Goal: Task Accomplishment & Management: Manage account settings

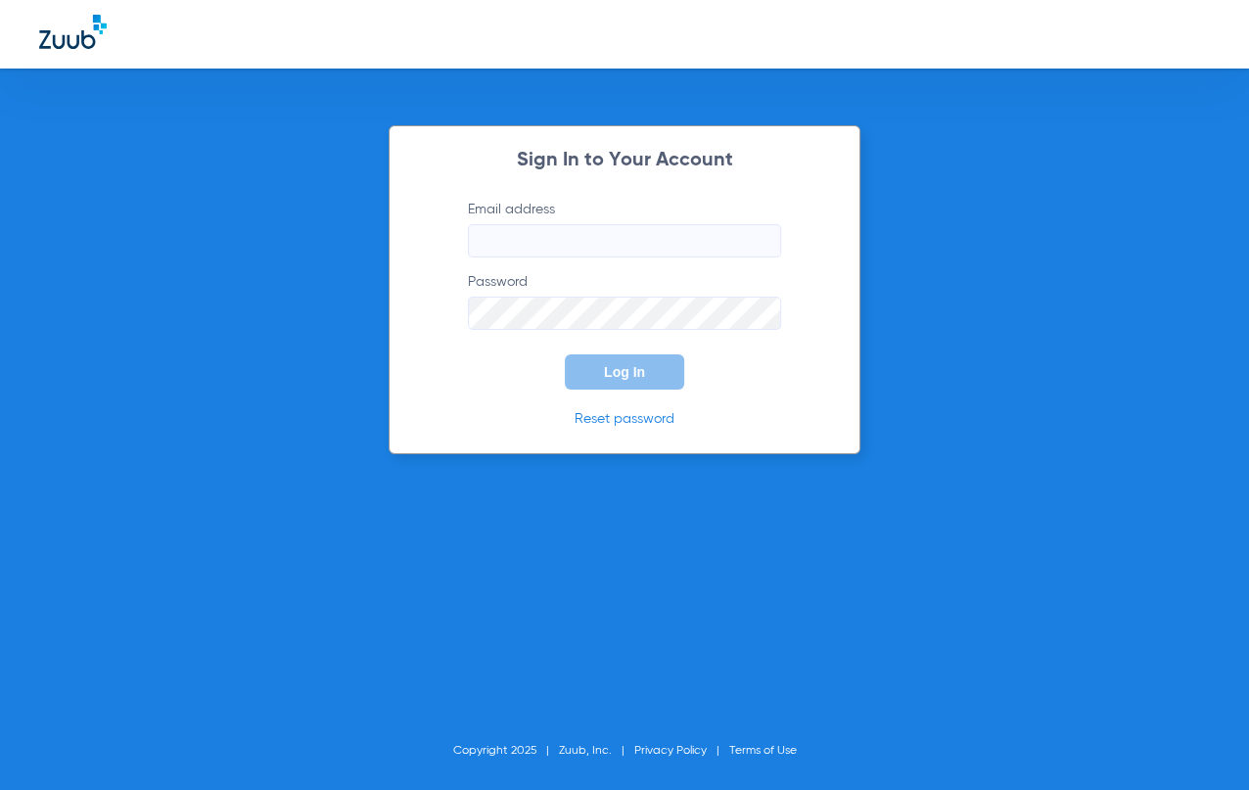
type input "[EMAIL_ADDRESS][DOMAIN_NAME]"
click at [612, 369] on span "Log In" at bounding box center [624, 372] width 41 height 16
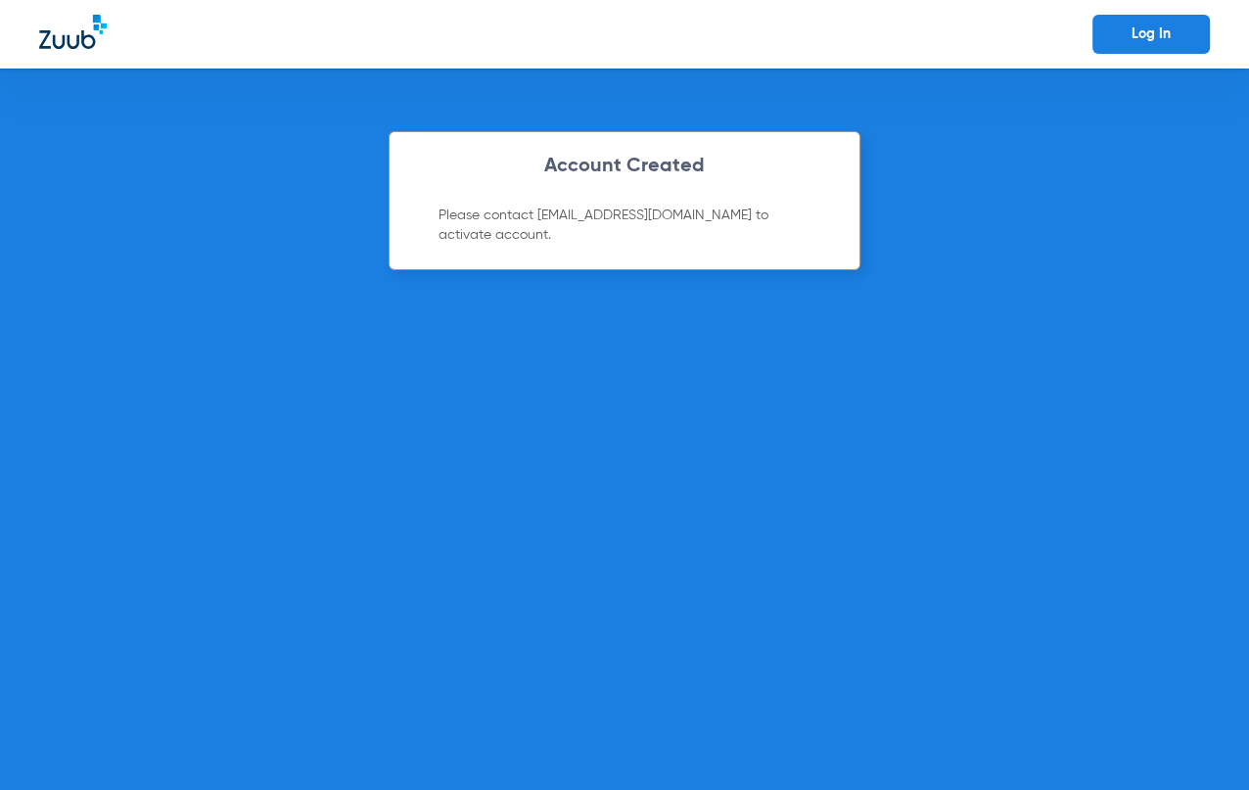
click at [1190, 30] on link "Log In" at bounding box center [1150, 34] width 117 height 39
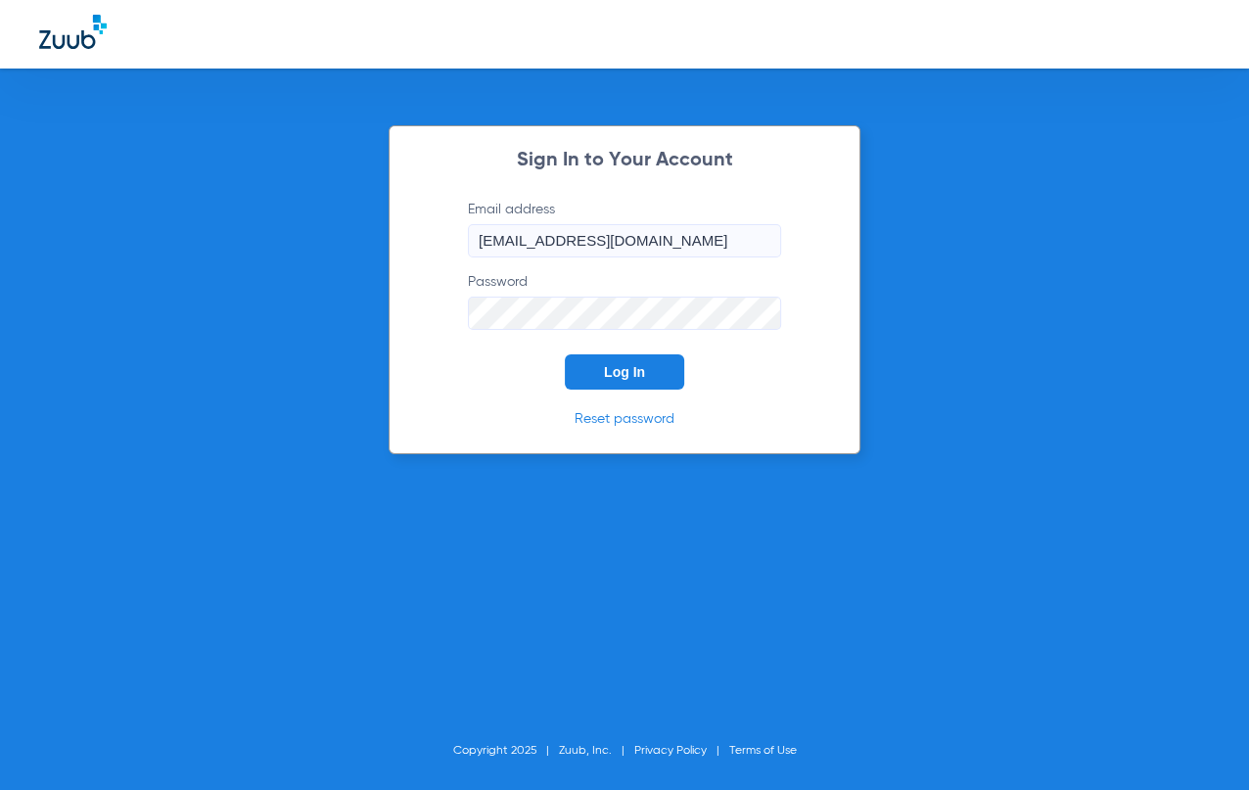
click at [665, 365] on button "Log In" at bounding box center [624, 371] width 119 height 35
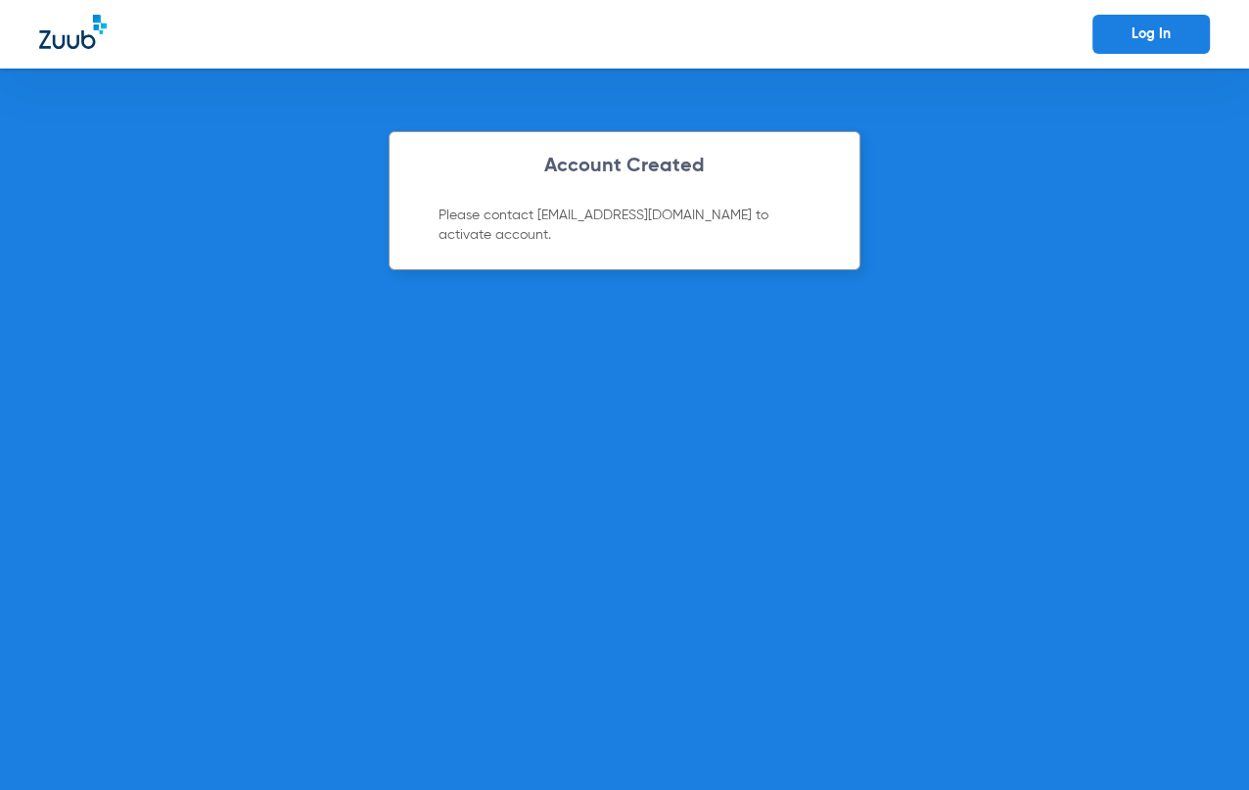
click at [85, 42] on img at bounding box center [73, 32] width 68 height 34
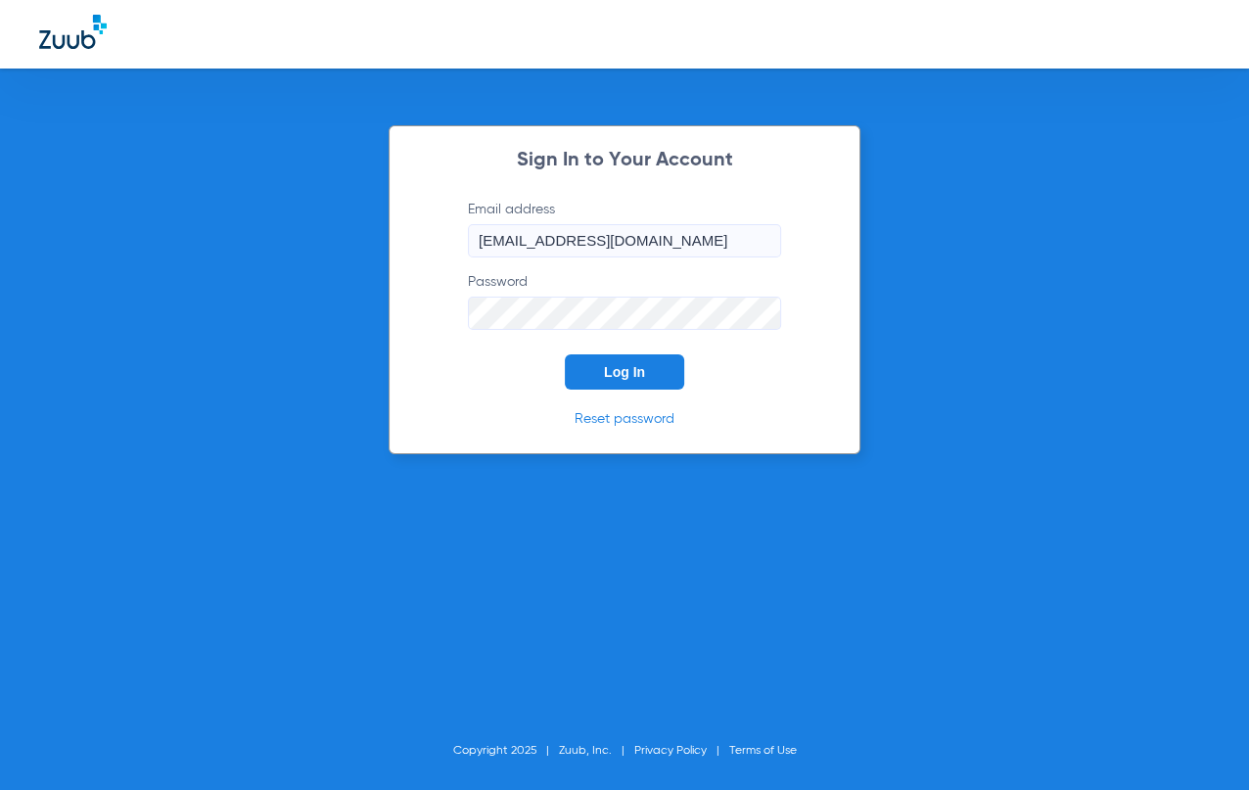
click at [618, 372] on span "Log In" at bounding box center [624, 372] width 41 height 16
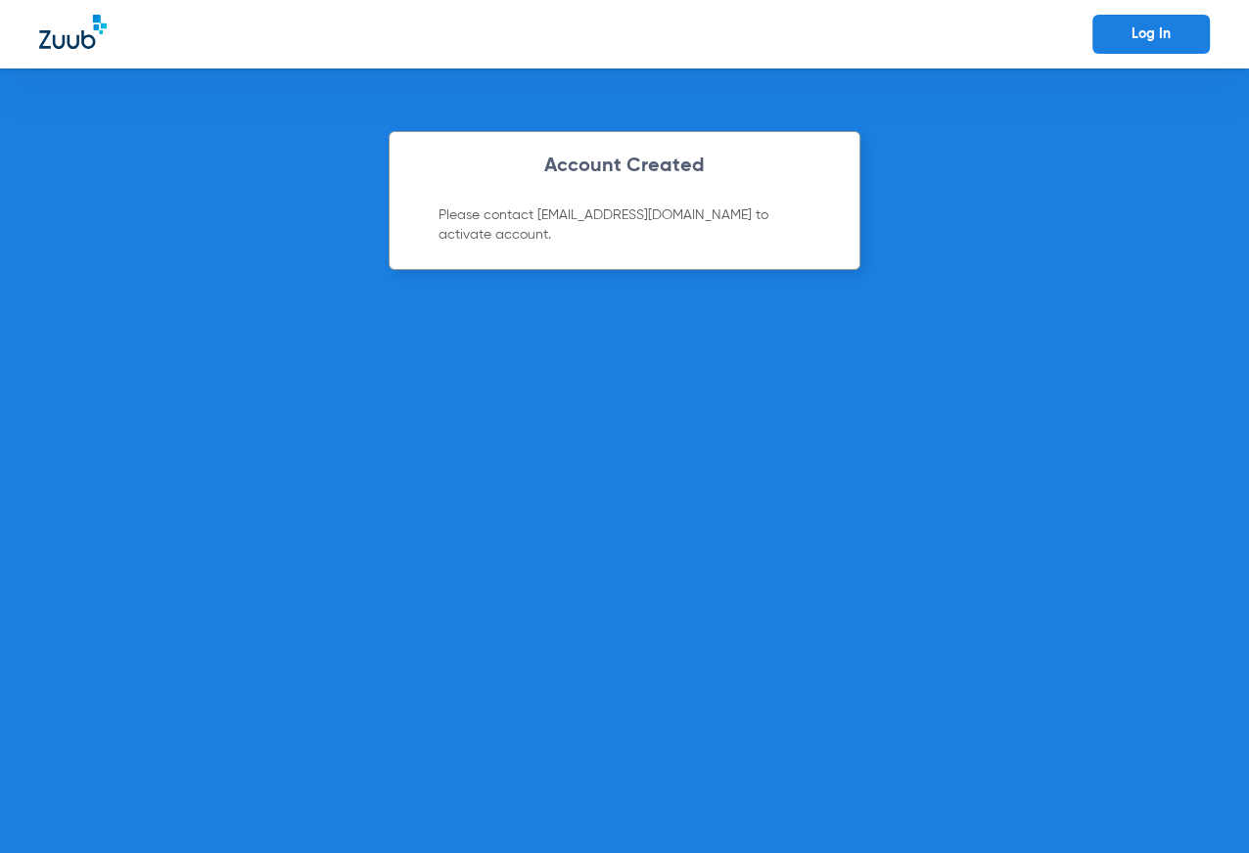
click at [750, 201] on div "Account Created Please contact support@zuub.com to activate account." at bounding box center [625, 200] width 472 height 139
drag, startPoint x: 466, startPoint y: 0, endPoint x: 588, endPoint y: 357, distance: 377.6
click at [588, 357] on div "Account Created Please contact support@zuub.com to activate account." at bounding box center [624, 461] width 1249 height 785
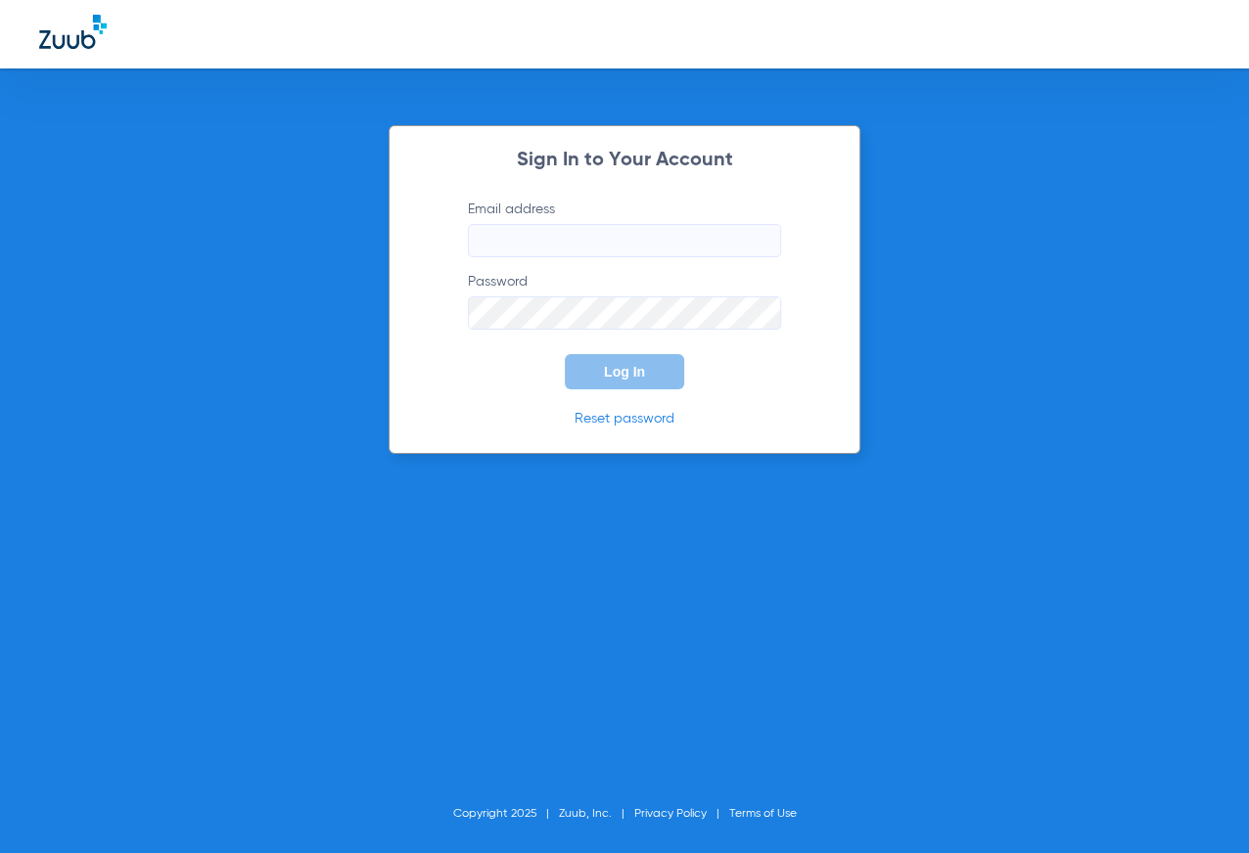
type input "[EMAIL_ADDRESS][DOMAIN_NAME]"
click at [612, 375] on span "Log In" at bounding box center [624, 372] width 41 height 16
